Goal: Use online tool/utility: Utilize a website feature to perform a specific function

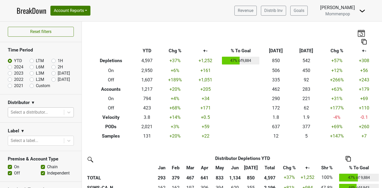
click at [40, 114] on div at bounding box center [36, 112] width 51 height 7
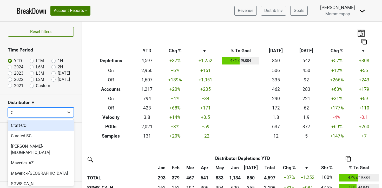
type input "ca"
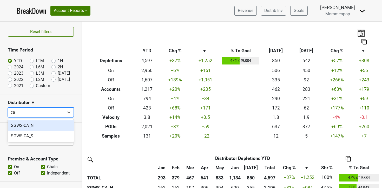
click at [30, 126] on div "SGWS-CA_N" at bounding box center [41, 125] width 66 height 10
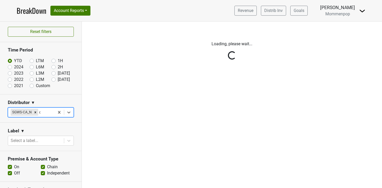
type input "ca"
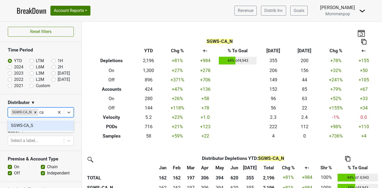
click at [30, 129] on div "SGWS-CA_S" at bounding box center [41, 125] width 66 height 10
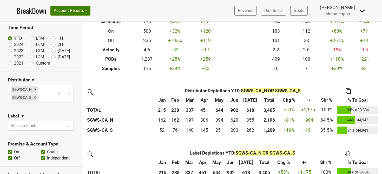
scroll to position [85, 0]
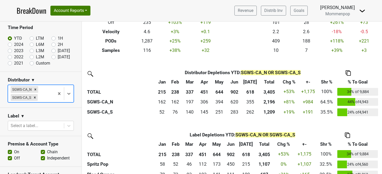
click at [58, 51] on label "Jul '25" at bounding box center [64, 51] width 12 height 6
click at [53, 51] on input "Jul '25" at bounding box center [61, 50] width 21 height 5
radio input "true"
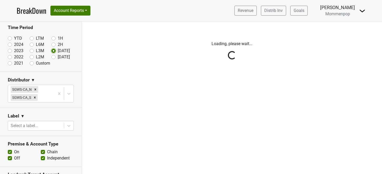
scroll to position [0, 0]
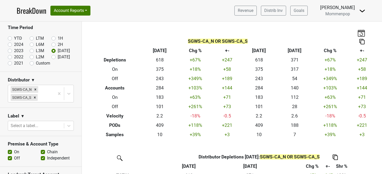
click at [47, 154] on label "Chain" at bounding box center [52, 152] width 11 height 6
click at [43, 154] on input "Chain" at bounding box center [43, 151] width 4 height 5
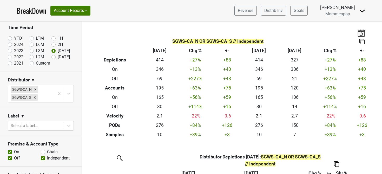
click at [47, 152] on label "Chain" at bounding box center [52, 152] width 11 height 6
click at [42, 152] on input "Chain" at bounding box center [43, 151] width 4 height 5
checkbox input "true"
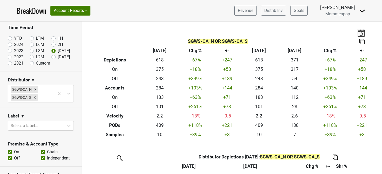
click at [36, 63] on label "Custom" at bounding box center [43, 63] width 14 height 6
click at [32, 63] on input "Custom" at bounding box center [40, 62] width 21 height 5
radio input "true"
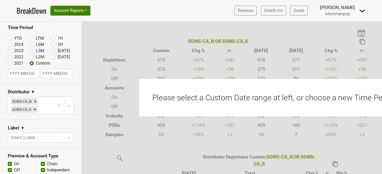
select select "7"
select select "2025"
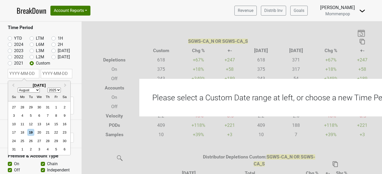
click at [25, 73] on input "text" at bounding box center [23, 73] width 31 height 9
click at [38, 89] on select "January February March April May June July August September October November De…" at bounding box center [29, 90] width 22 height 5
select select "4"
click at [18, 88] on select "January February March April May June July August September October November De…" at bounding box center [29, 90] width 22 height 5
click at [48, 108] on div "1" at bounding box center [47, 107] width 7 height 7
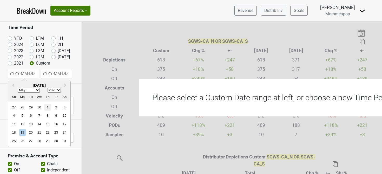
type input "2025-05-01"
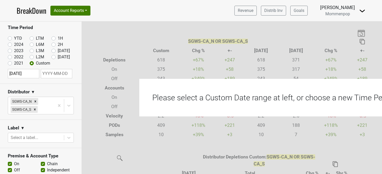
click at [52, 76] on input "text" at bounding box center [56, 73] width 31 height 9
select select "7"
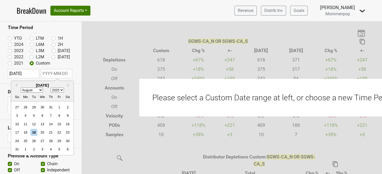
click at [41, 89] on select "January February March April May June July August September October November De…" at bounding box center [32, 90] width 22 height 5
click at [21, 88] on select "January February March April May June July August September October November De…" at bounding box center [32, 90] width 22 height 5
click at [34, 134] on div "19" at bounding box center [33, 132] width 7 height 7
type input "2025-08-19"
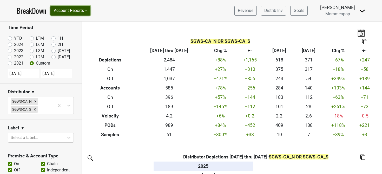
click at [89, 15] on button "Account Reports" at bounding box center [70, 11] width 40 height 10
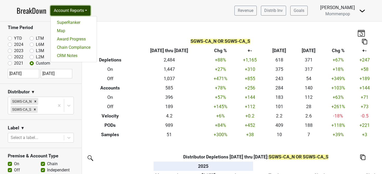
click at [89, 15] on button "Account Reports" at bounding box center [70, 11] width 40 height 10
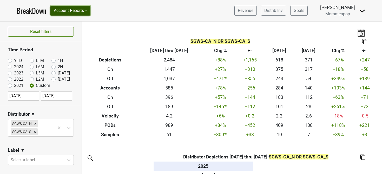
click at [83, 13] on button "Account Reports" at bounding box center [70, 11] width 40 height 10
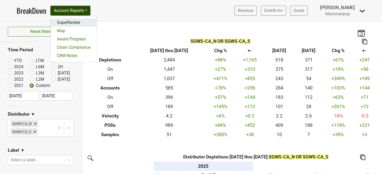
click at [73, 26] on link "SuperRanker" at bounding box center [74, 22] width 46 height 8
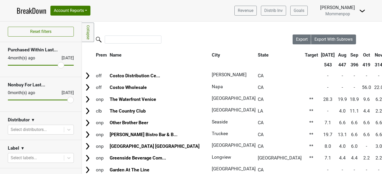
drag, startPoint x: 12, startPoint y: 67, endPoint x: 61, endPoint y: 65, distance: 48.1
type input "4"
click at [61, 65] on input "range" at bounding box center [41, 65] width 66 height 1
click at [37, 130] on div at bounding box center [36, 129] width 51 height 7
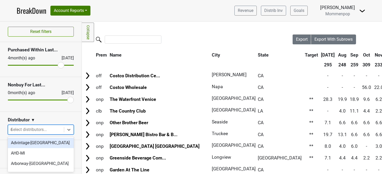
type input "ca"
click at [27, 143] on div "SGWS-CA_N" at bounding box center [41, 143] width 66 height 10
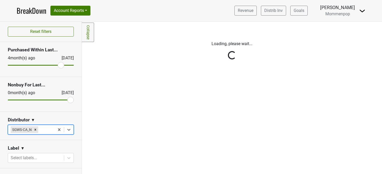
click at [42, 131] on div "Reset filters Purchased Within Last... [DATE] [DATE] Nonbuy For Last... [DATE] …" at bounding box center [41, 98] width 82 height 153
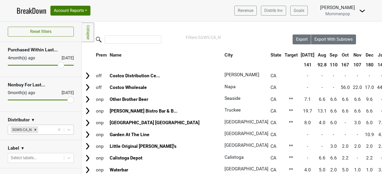
click at [43, 130] on div at bounding box center [45, 129] width 13 height 7
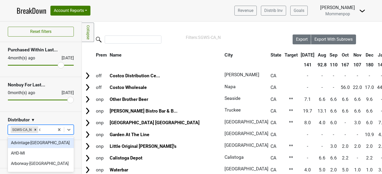
type input "ca"
click at [33, 142] on div "SGWS-CA_S" at bounding box center [41, 143] width 66 height 10
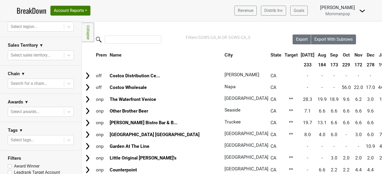
scroll to position [212, 0]
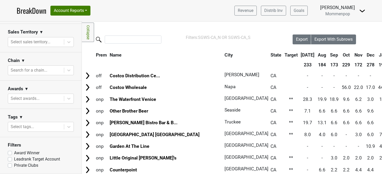
click at [40, 11] on link "BreakDown" at bounding box center [32, 10] width 30 height 11
